Goal: Information Seeking & Learning: Learn about a topic

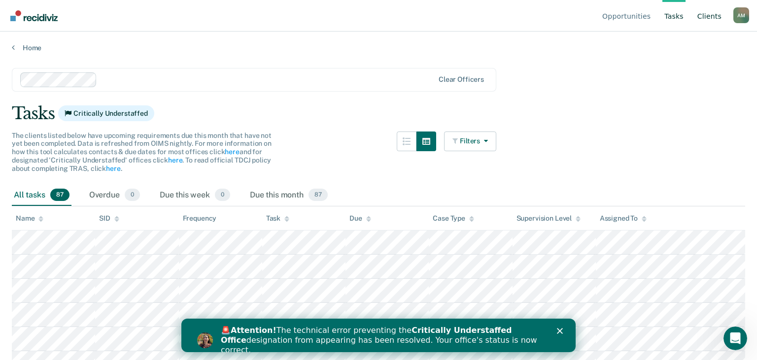
click at [711, 14] on link "Client s" at bounding box center [709, 16] width 28 height 32
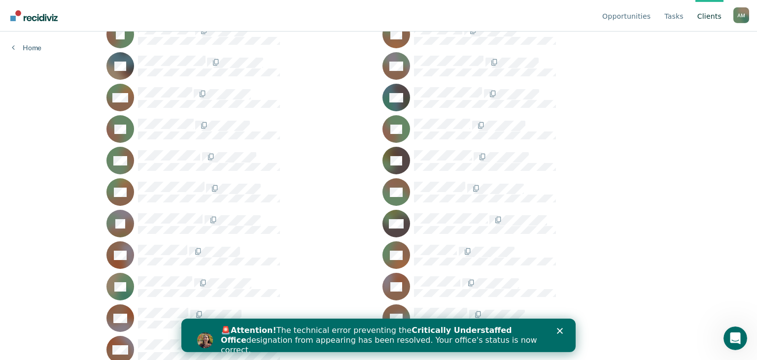
scroll to position [571, 0]
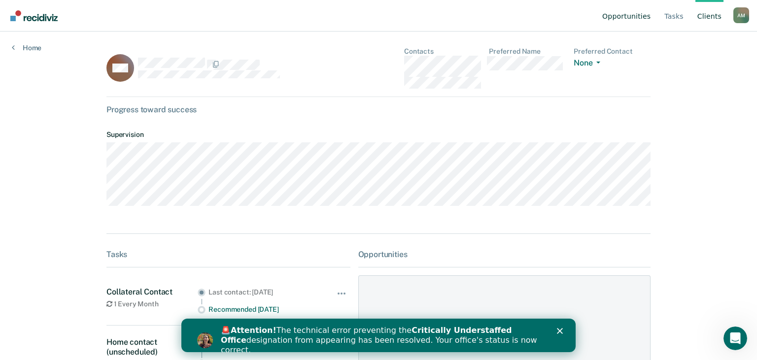
click at [639, 17] on link "Opportunities" at bounding box center [626, 16] width 52 height 32
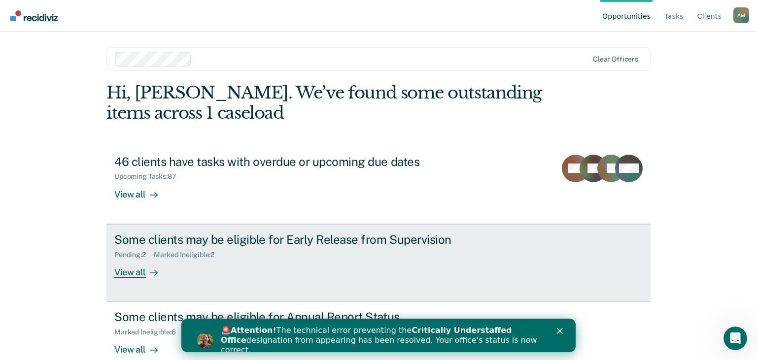
click at [309, 241] on div "Some clients may be eligible for Early Release from Supervision" at bounding box center [287, 240] width 346 height 14
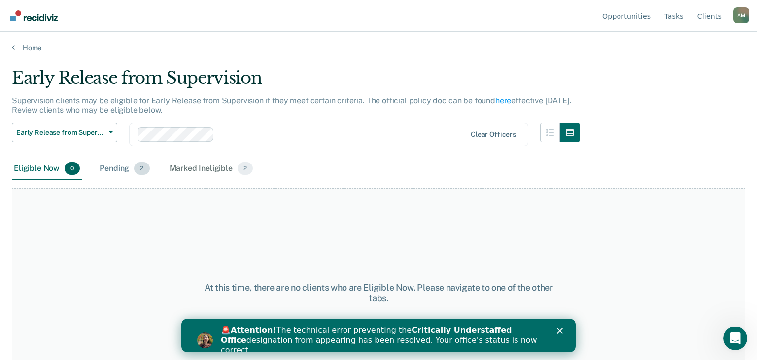
click at [114, 169] on div "Pending 2" at bounding box center [125, 169] width 54 height 22
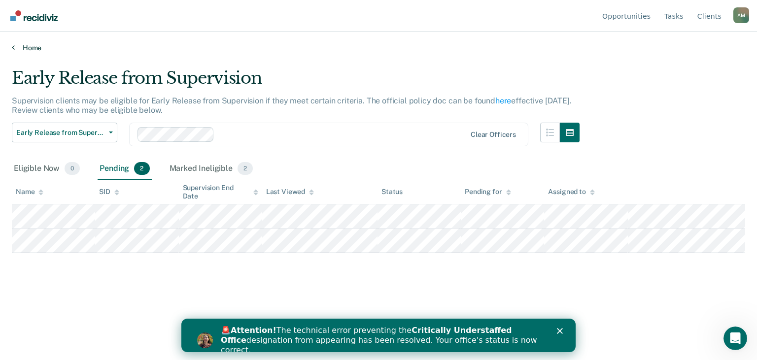
click at [15, 48] on link "Home" at bounding box center [378, 47] width 733 height 9
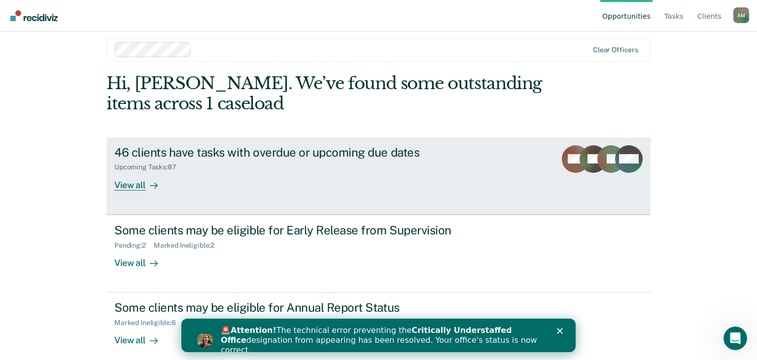
scroll to position [19, 0]
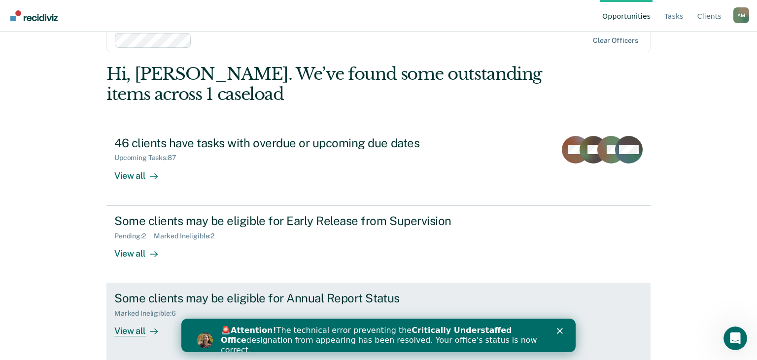
click at [156, 293] on div "Some clients may be eligible for Annual Report Status" at bounding box center [287, 298] width 346 height 14
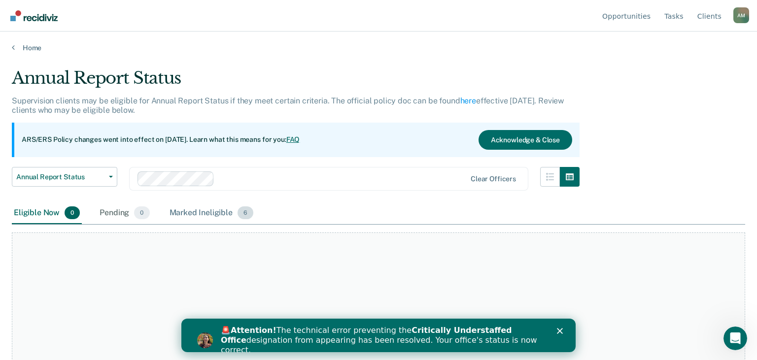
click at [211, 214] on div "Marked Ineligible 6" at bounding box center [212, 214] width 88 height 22
